Goal: Task Accomplishment & Management: Manage account settings

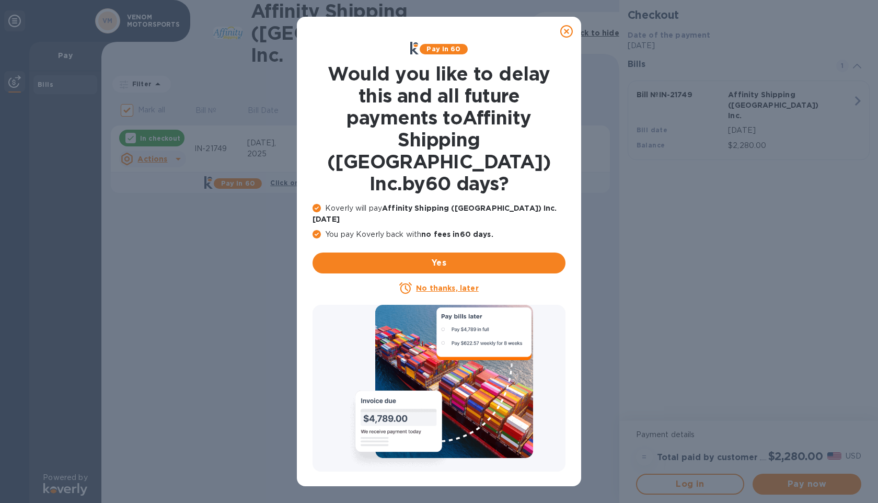
click at [568, 34] on icon at bounding box center [566, 31] width 13 height 13
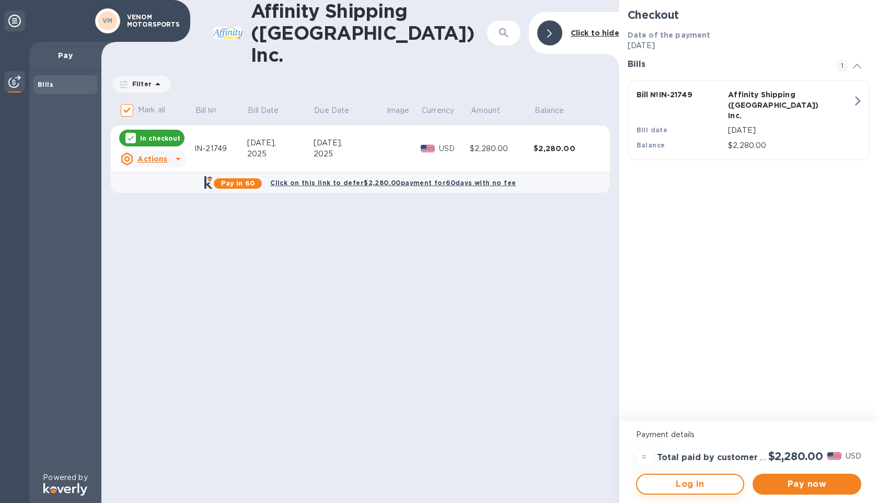
click at [712, 490] on button "Log in" at bounding box center [690, 483] width 109 height 21
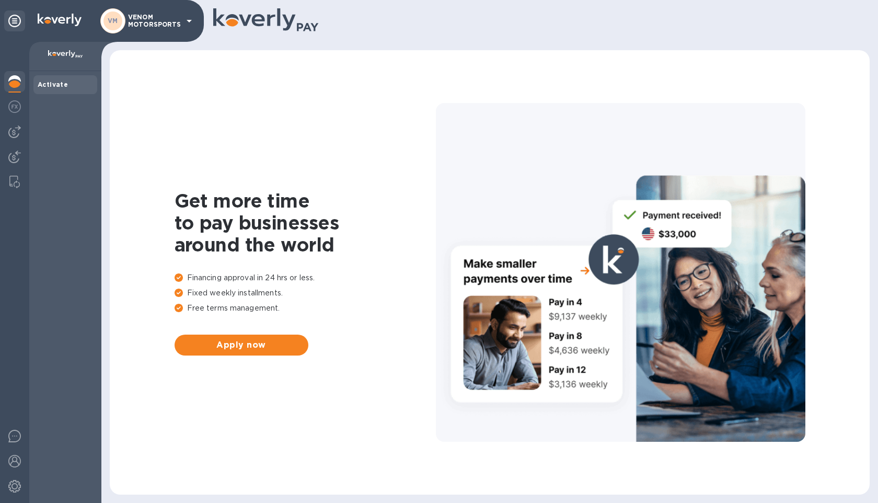
click at [74, 49] on div at bounding box center [65, 56] width 72 height 29
click at [14, 33] on div "VM VENOM MOTORSPORTS" at bounding box center [102, 21] width 204 height 42
click at [13, 136] on img at bounding box center [14, 131] width 13 height 13
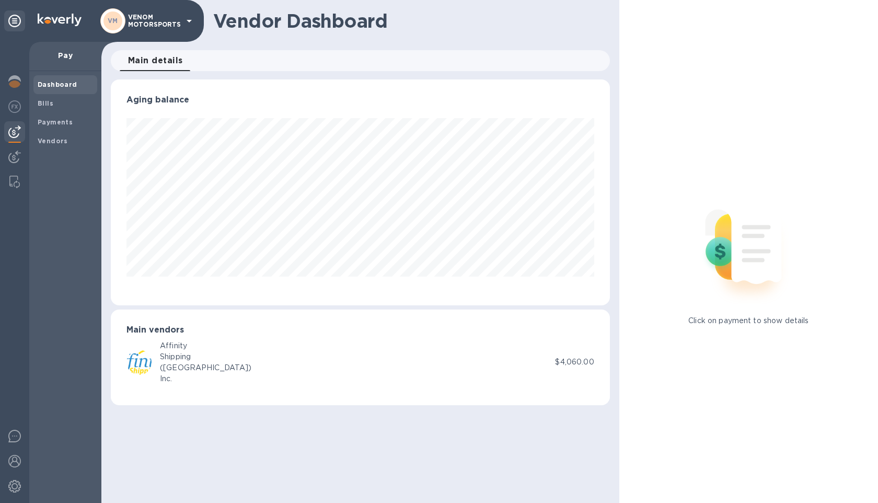
scroll to position [226, 499]
click at [16, 110] on img at bounding box center [14, 106] width 13 height 13
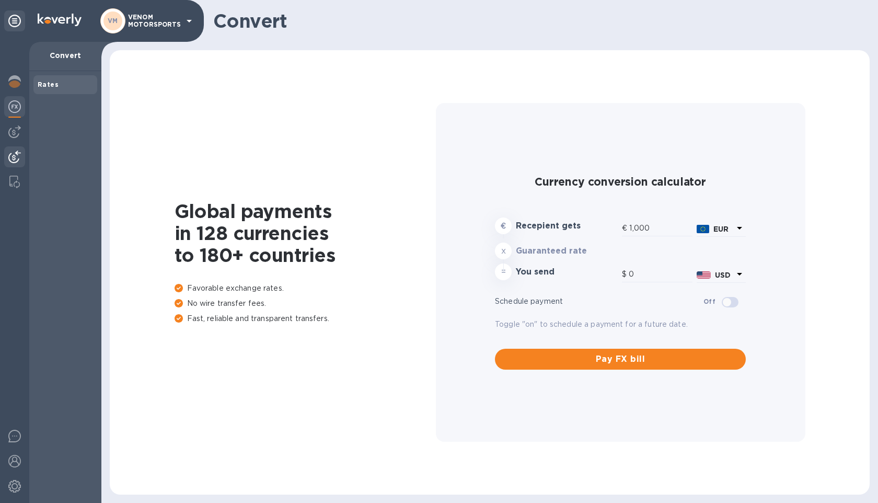
type input "1,174.35"
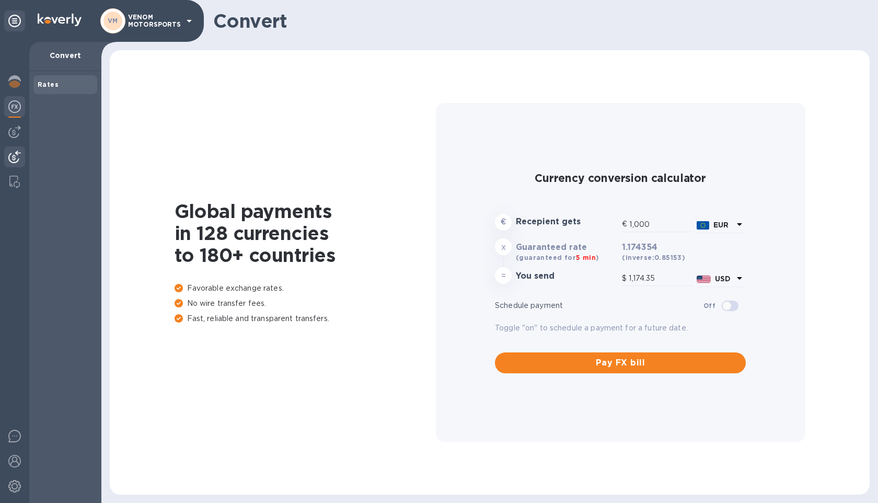
click at [16, 161] on img at bounding box center [14, 156] width 13 height 13
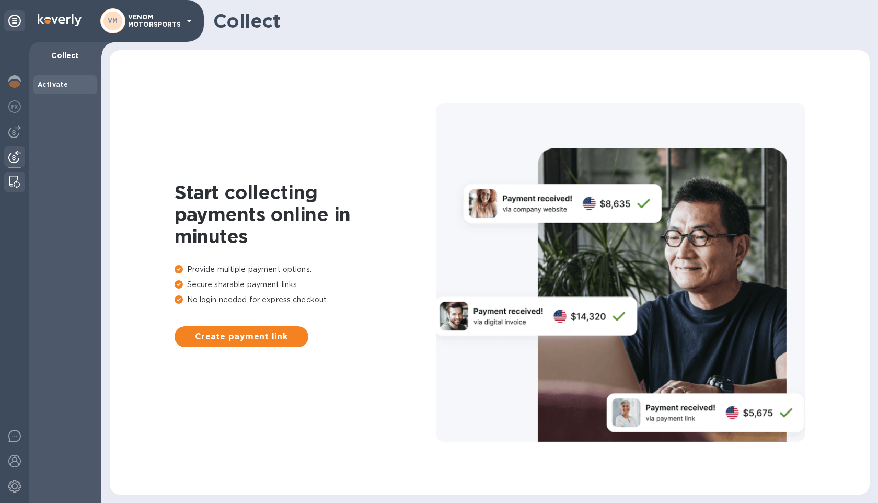
click at [16, 184] on img at bounding box center [14, 182] width 10 height 13
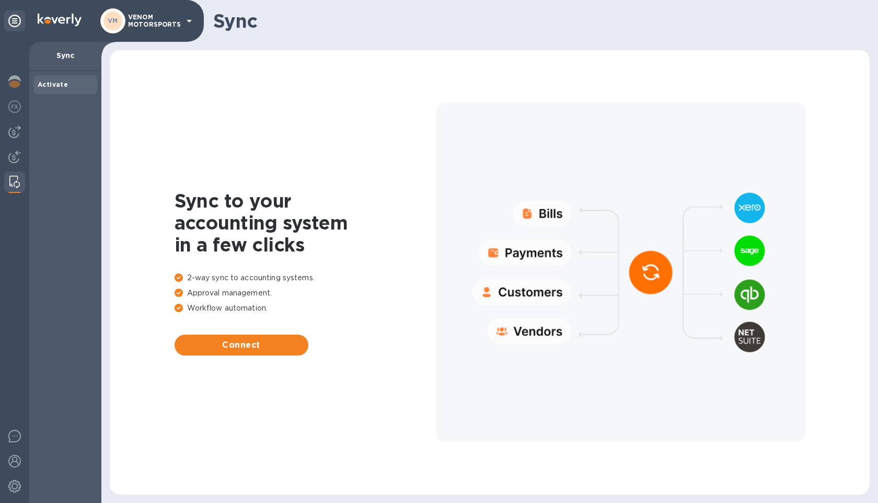
click at [157, 4] on div "VM VENOM MOTORSPORTS" at bounding box center [102, 21] width 204 height 42
click at [153, 15] on p "VENOM MOTORSPORTS" at bounding box center [154, 21] width 52 height 15
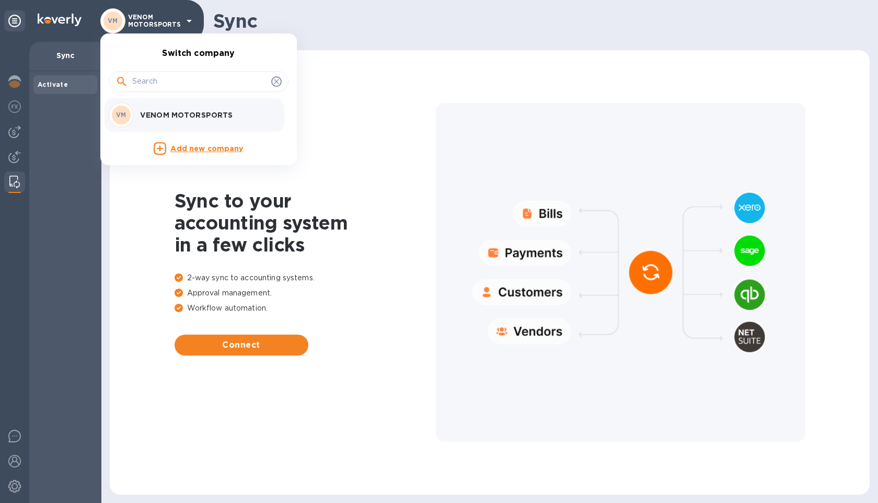
click at [153, 15] on div at bounding box center [439, 251] width 878 height 503
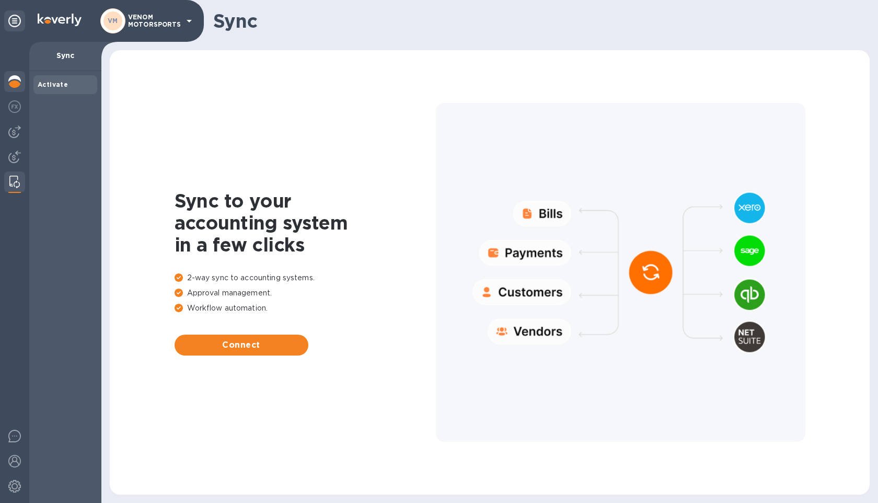
click at [19, 76] on img at bounding box center [14, 81] width 13 height 13
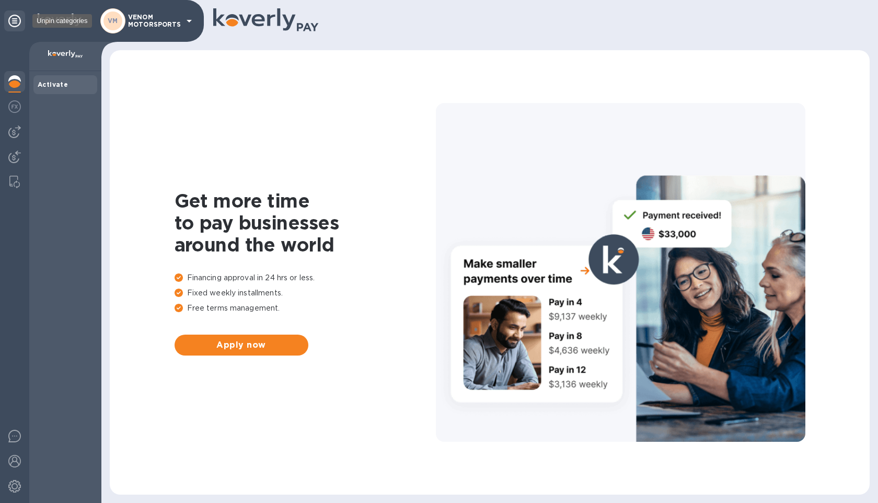
click at [21, 26] on div at bounding box center [14, 20] width 21 height 21
click at [10, 26] on icon at bounding box center [14, 21] width 13 height 13
click at [61, 78] on div "Dashboard" at bounding box center [65, 84] width 64 height 19
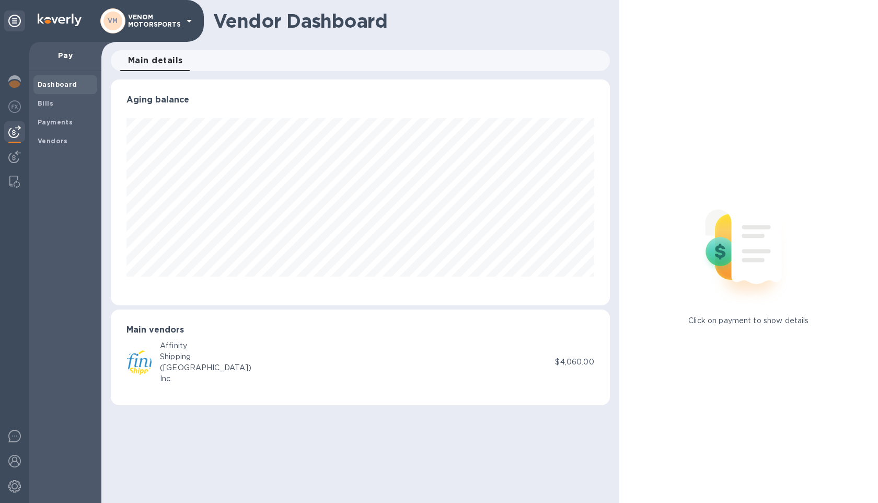
scroll to position [226, 499]
click at [53, 107] on span "Bills" at bounding box center [65, 103] width 55 height 10
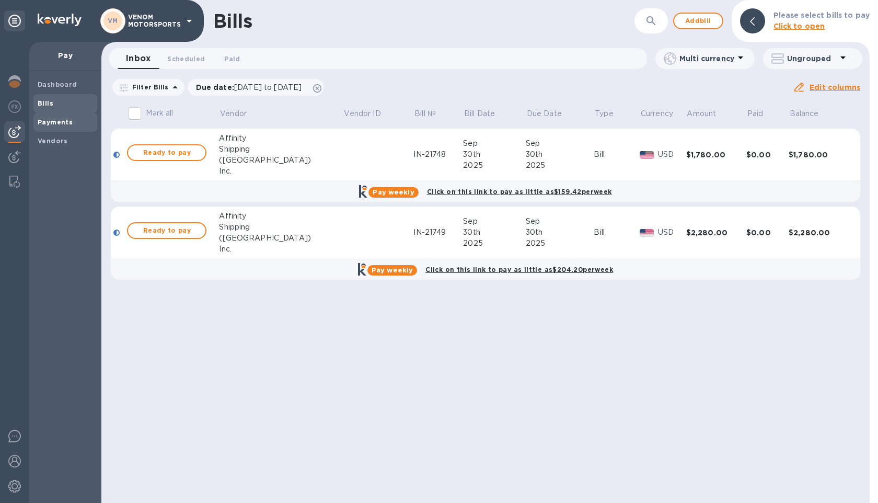
click at [57, 125] on b "Payments" at bounding box center [55, 122] width 35 height 8
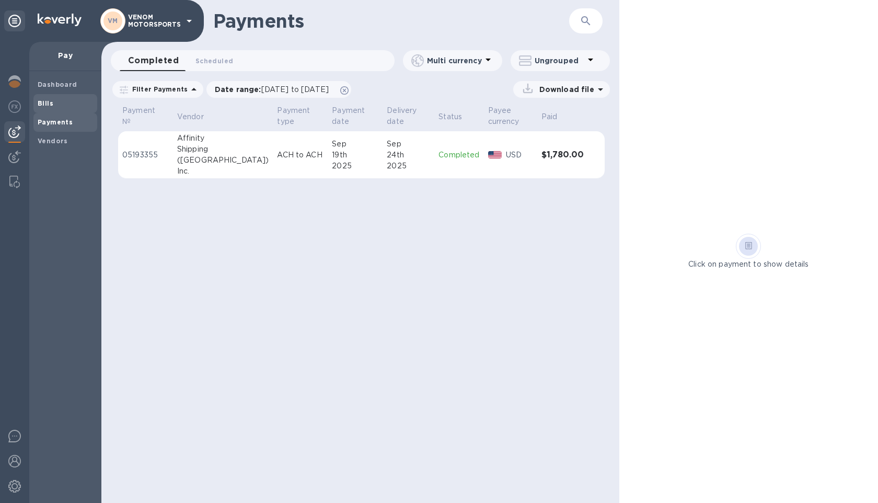
click at [47, 105] on b "Bills" at bounding box center [46, 103] width 16 height 8
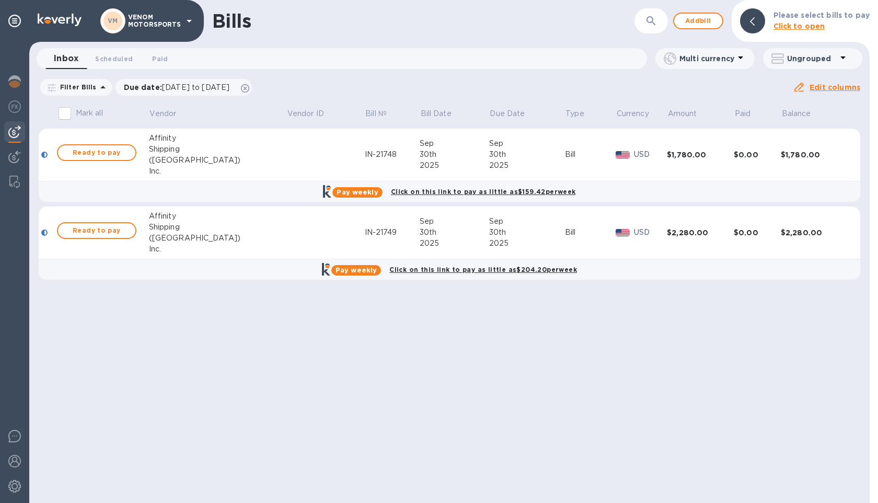
click at [65, 110] on input "Mark all" at bounding box center [65, 113] width 22 height 22
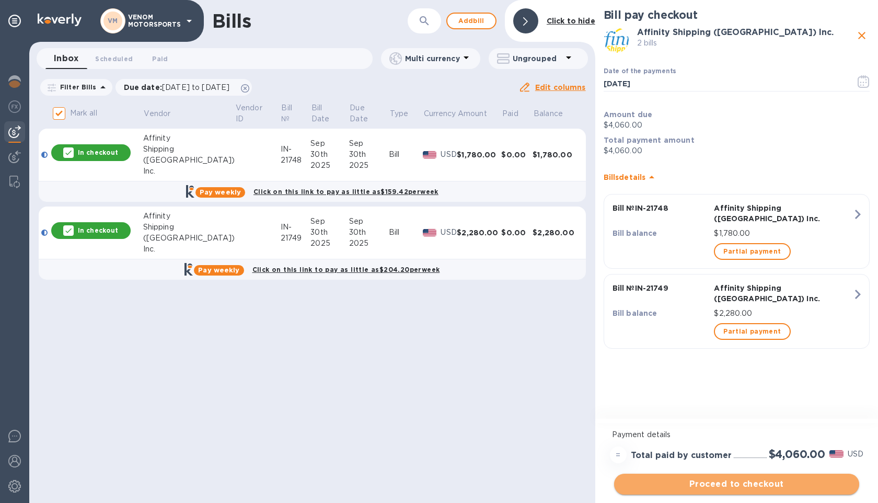
click at [725, 475] on button "Proceed to checkout" at bounding box center [736, 483] width 245 height 21
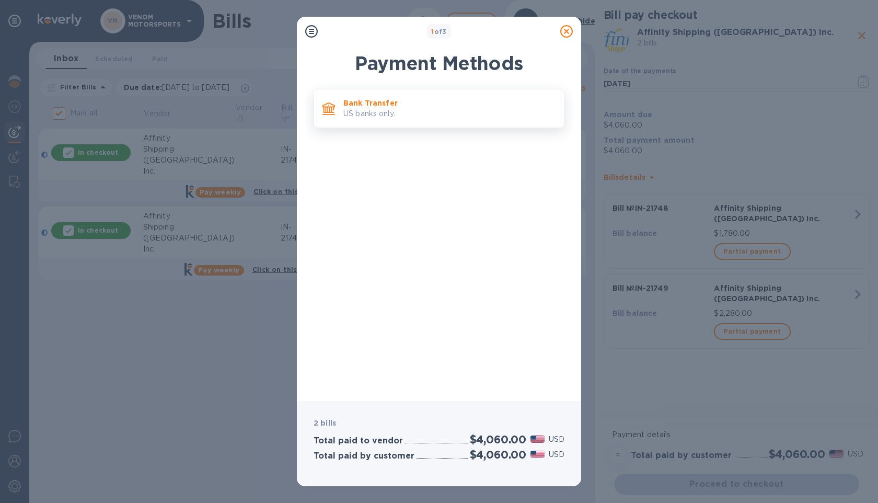
click at [396, 117] on p "US banks only." at bounding box center [449, 113] width 212 height 11
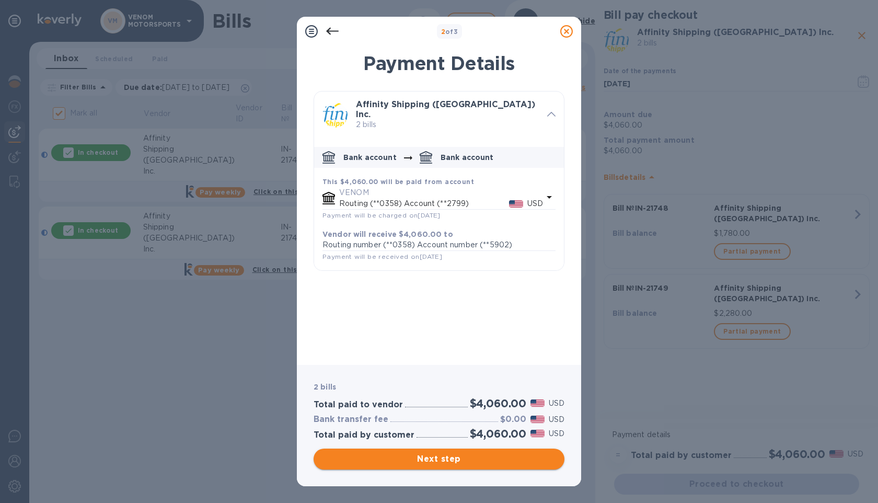
click at [444, 450] on button "Next step" at bounding box center [438, 458] width 251 height 21
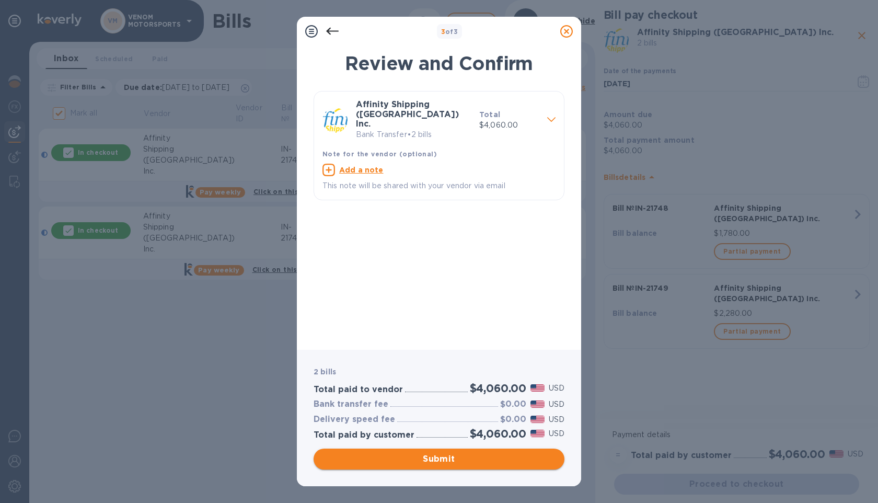
click at [445, 457] on span "Submit" at bounding box center [439, 458] width 234 height 13
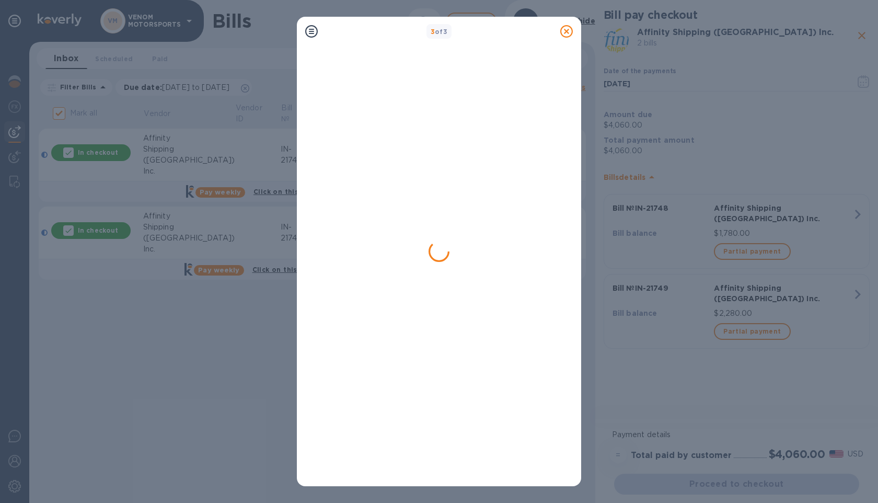
checkbox input "false"
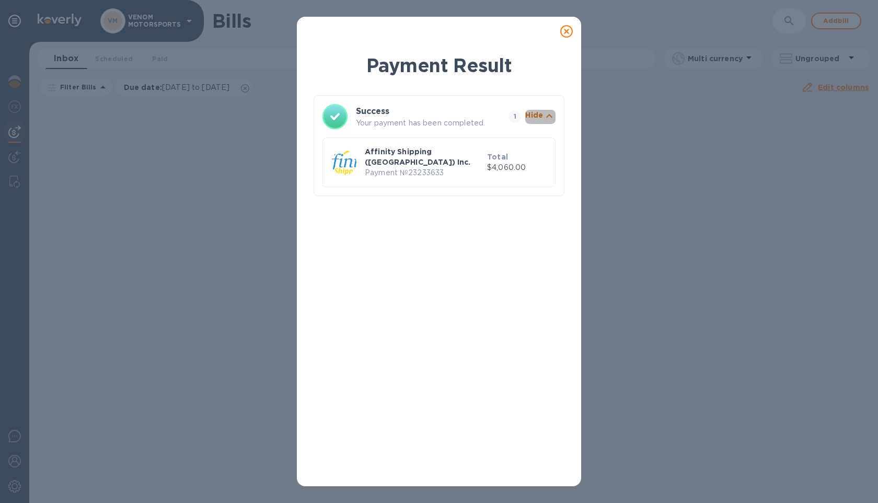
click at [541, 113] on p "Hide" at bounding box center [534, 115] width 18 height 10
click at [573, 28] on div at bounding box center [566, 31] width 21 height 21
click at [566, 28] on icon at bounding box center [566, 31] width 13 height 13
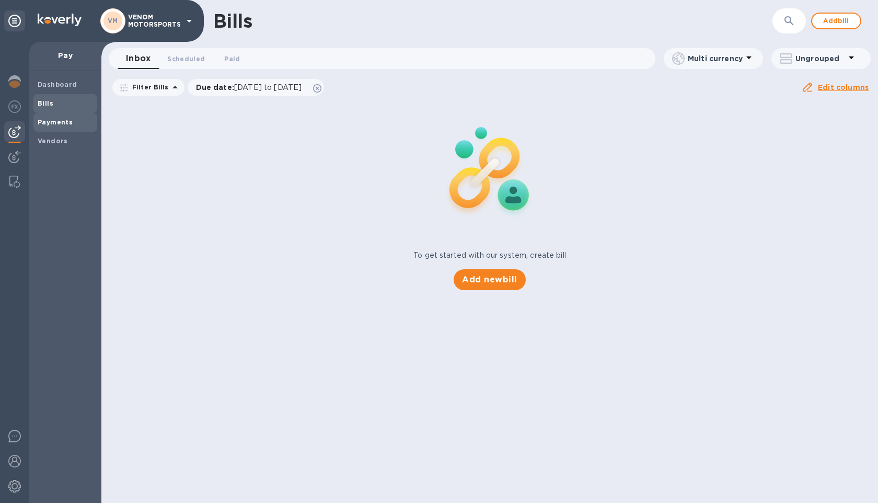
click at [61, 115] on div "Payments" at bounding box center [65, 122] width 64 height 19
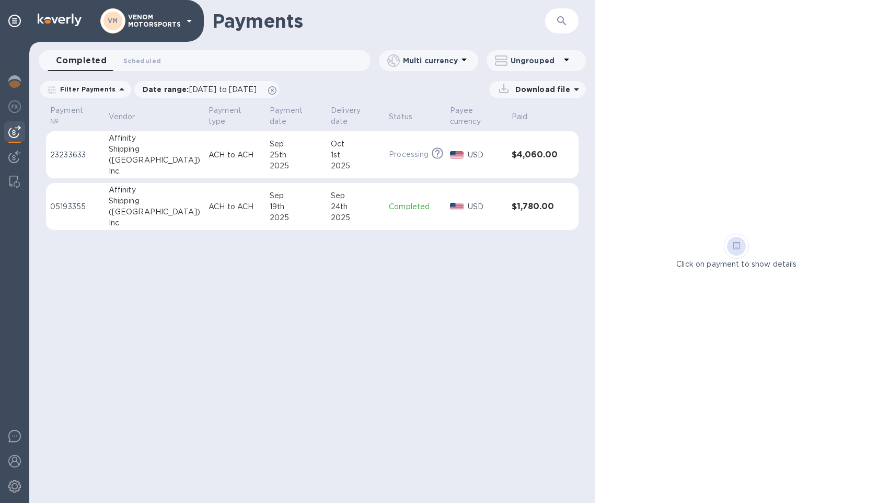
click at [335, 156] on div "1st" at bounding box center [356, 154] width 50 height 11
